Goal: Find specific page/section: Find specific page/section

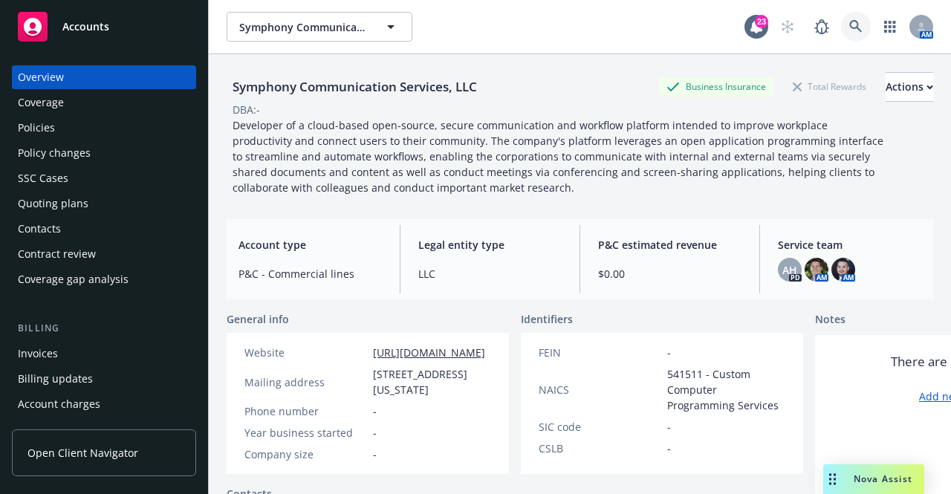
click at [850, 30] on icon at bounding box center [856, 26] width 13 height 13
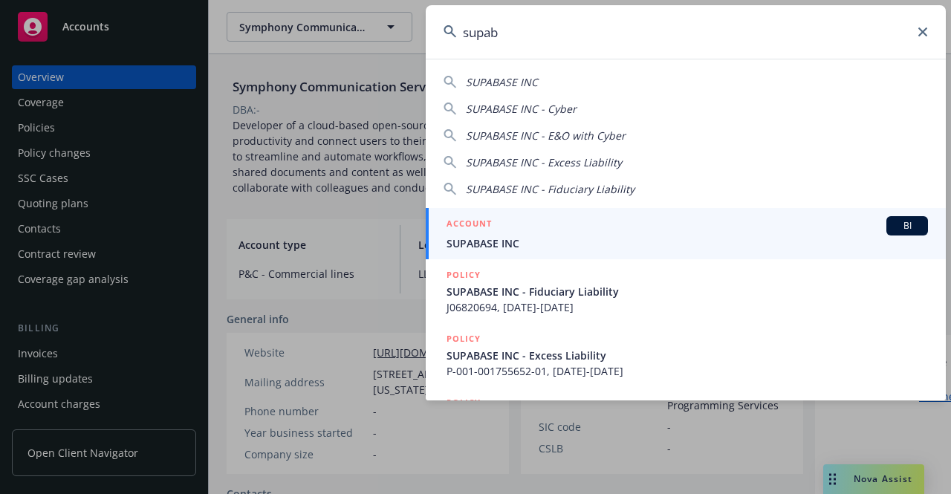
type input "supab"
click at [522, 241] on span "SUPABASE INC" at bounding box center [688, 244] width 482 height 16
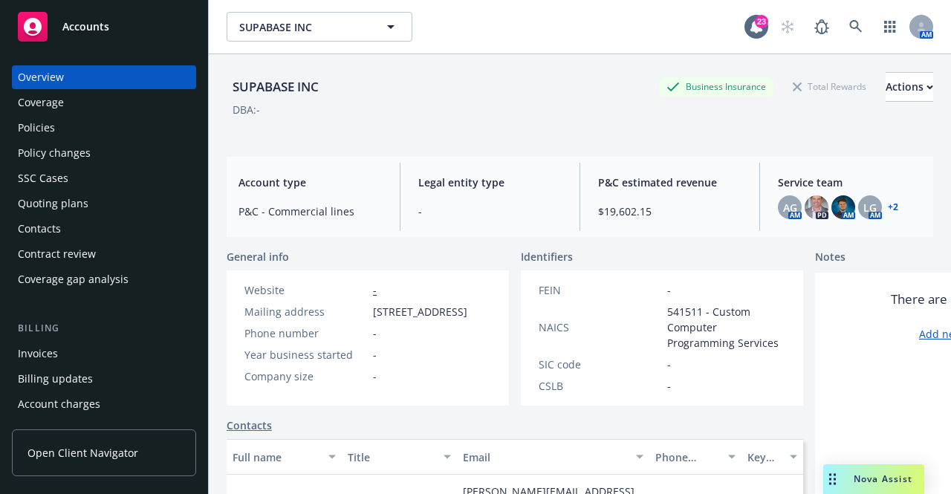
click at [56, 127] on div "Policies" at bounding box center [104, 128] width 172 height 24
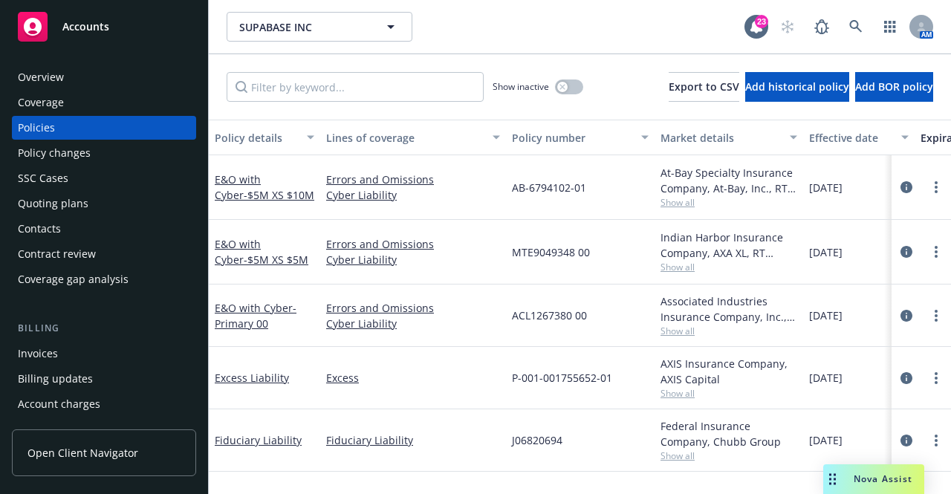
click at [44, 80] on div "Overview" at bounding box center [41, 77] width 46 height 24
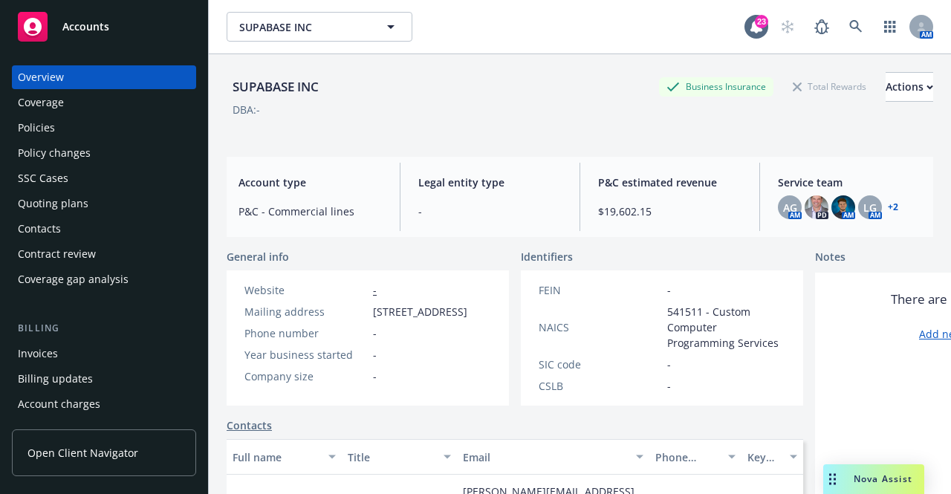
click at [888, 207] on link "+ 2" at bounding box center [893, 207] width 10 height 9
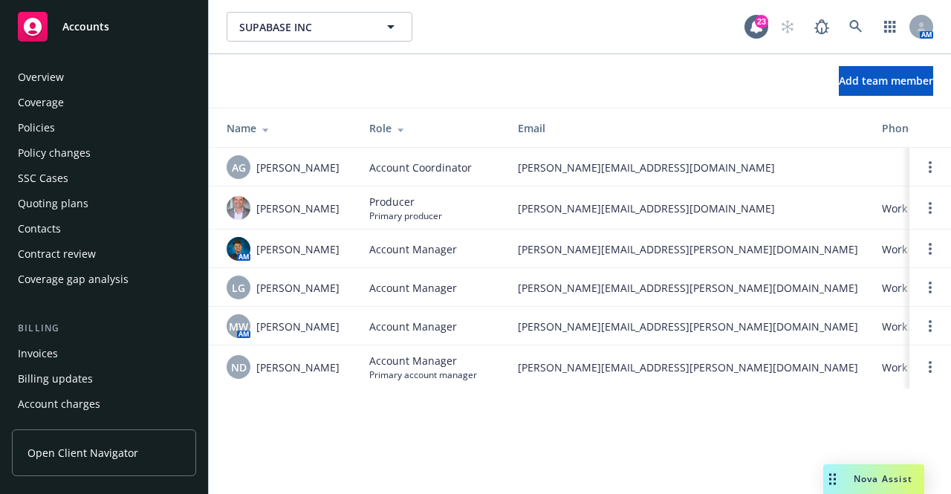
click at [67, 123] on div "Policies" at bounding box center [104, 128] width 172 height 24
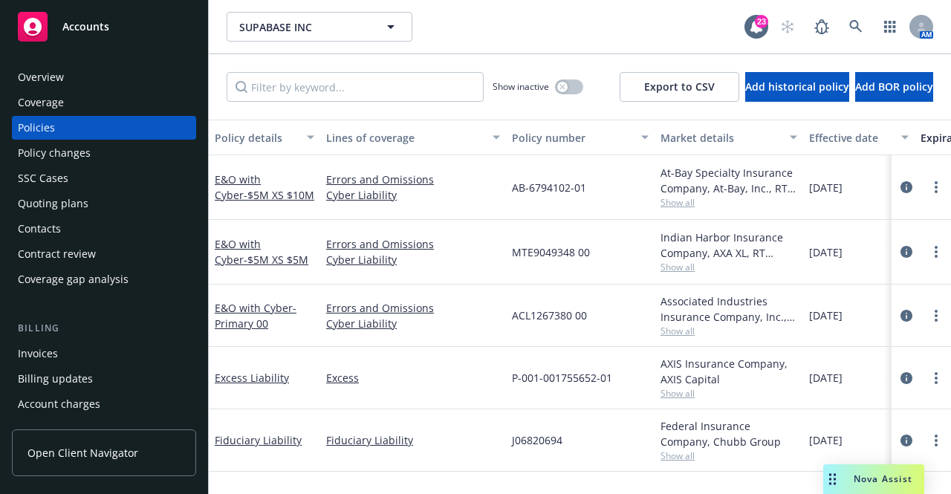
click at [51, 79] on div "Overview" at bounding box center [41, 77] width 46 height 24
